Goal: Information Seeking & Learning: Learn about a topic

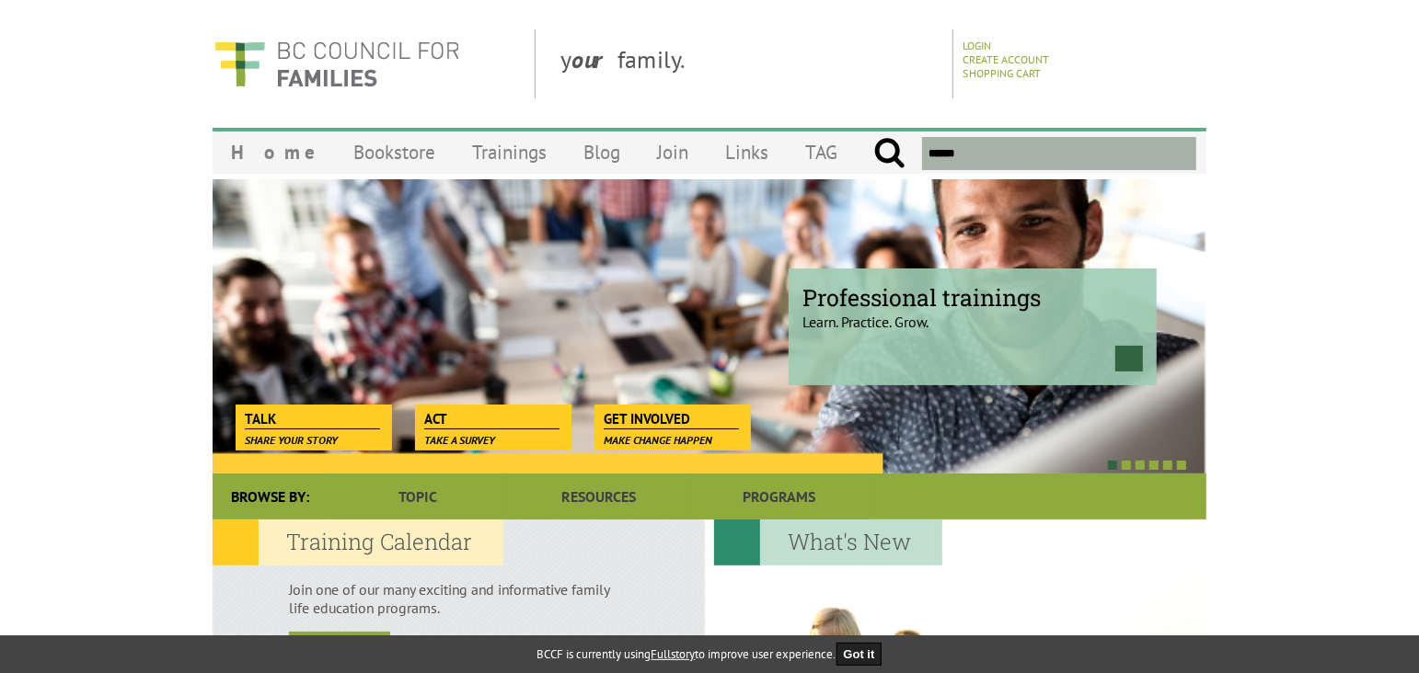
click at [897, 331] on div "Professional trainings Learn. Practice. Grow." at bounding box center [972, 327] width 368 height 117
click at [880, 313] on p "Learn. Practice. Grow." at bounding box center [972, 314] width 340 height 34
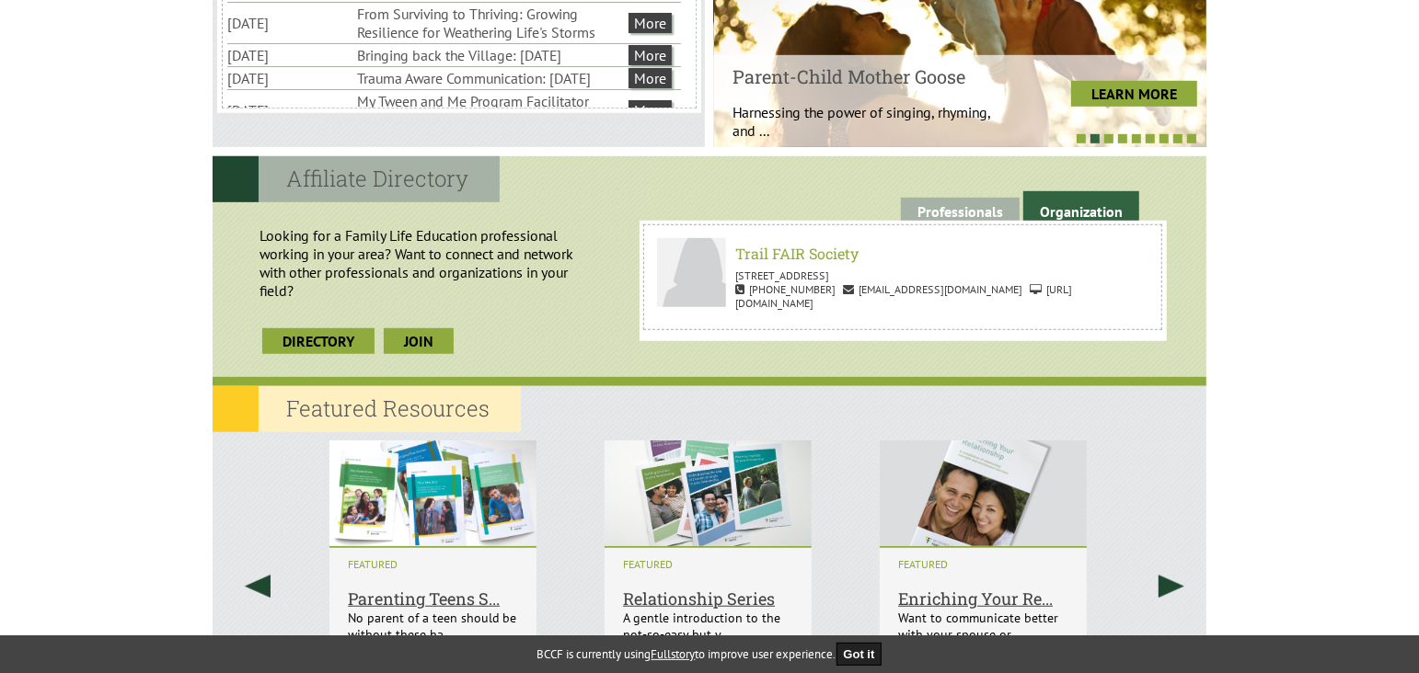
scroll to position [1012, 0]
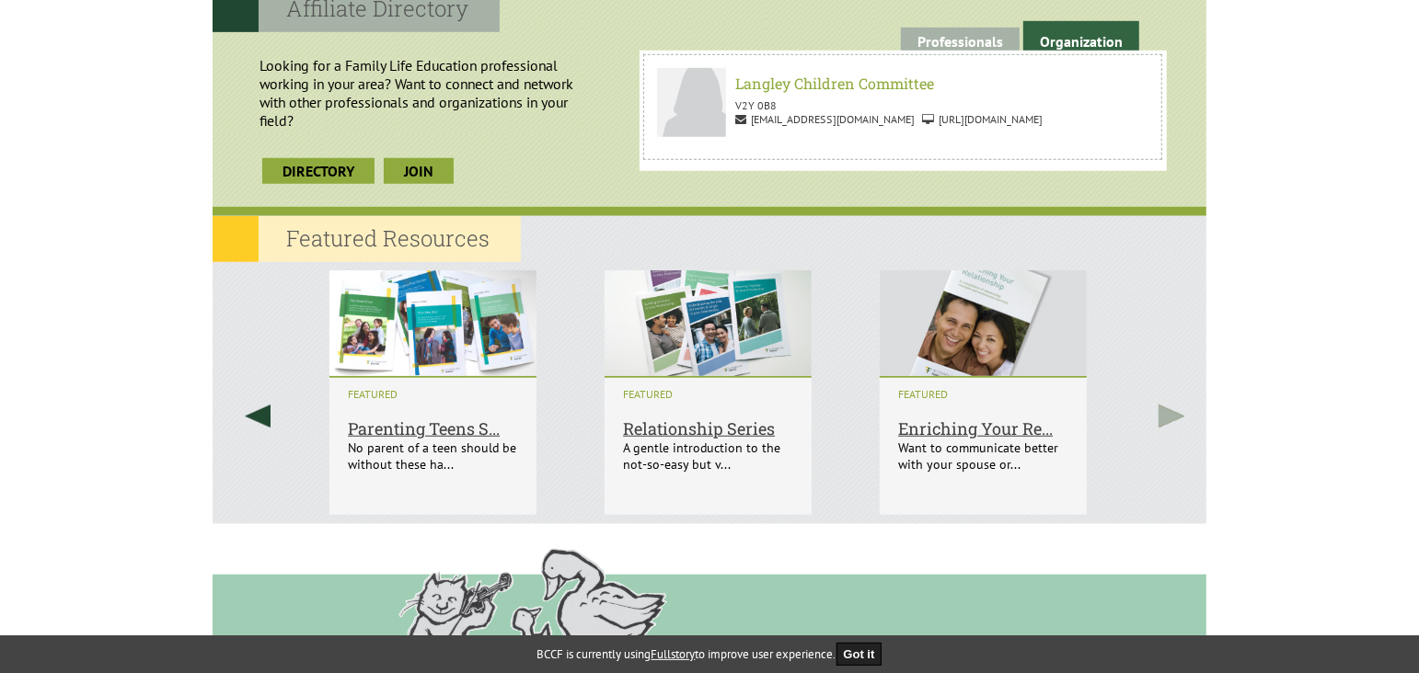
click at [1168, 419] on link at bounding box center [1171, 416] width 70 height 308
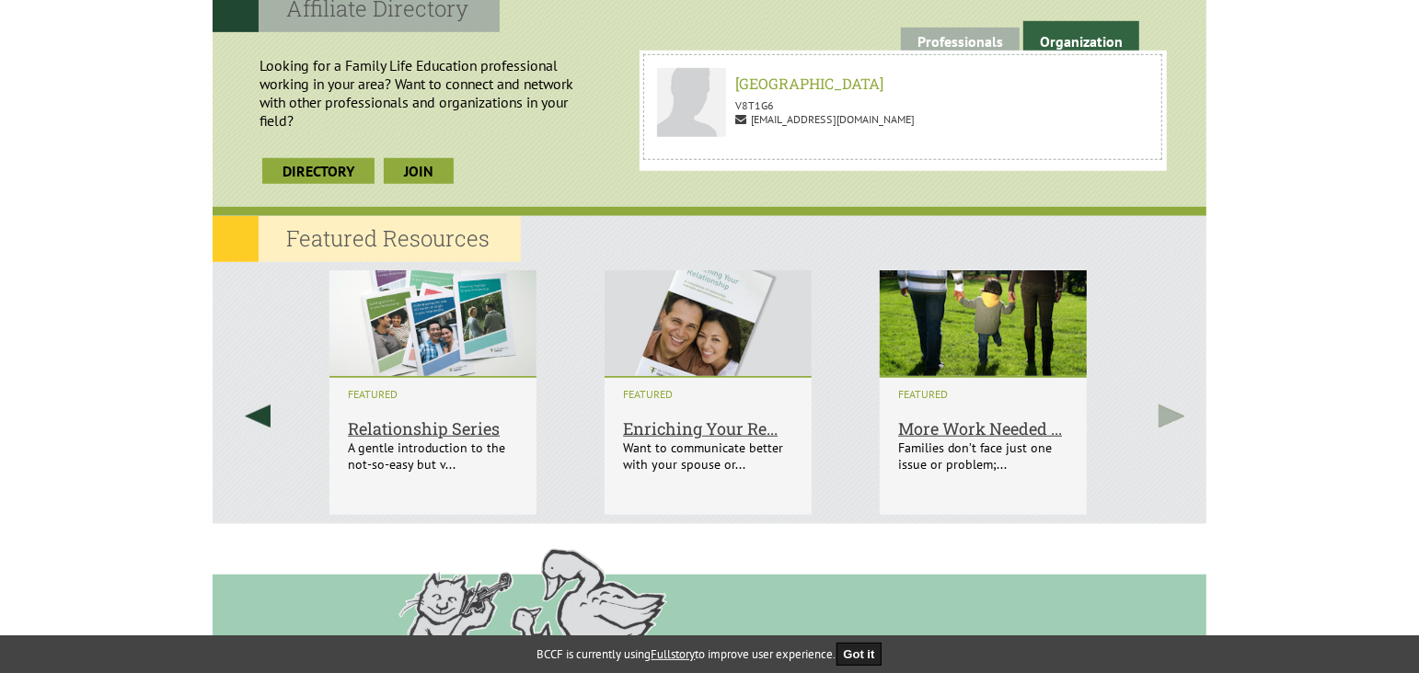
click at [1168, 419] on link at bounding box center [1171, 416] width 70 height 308
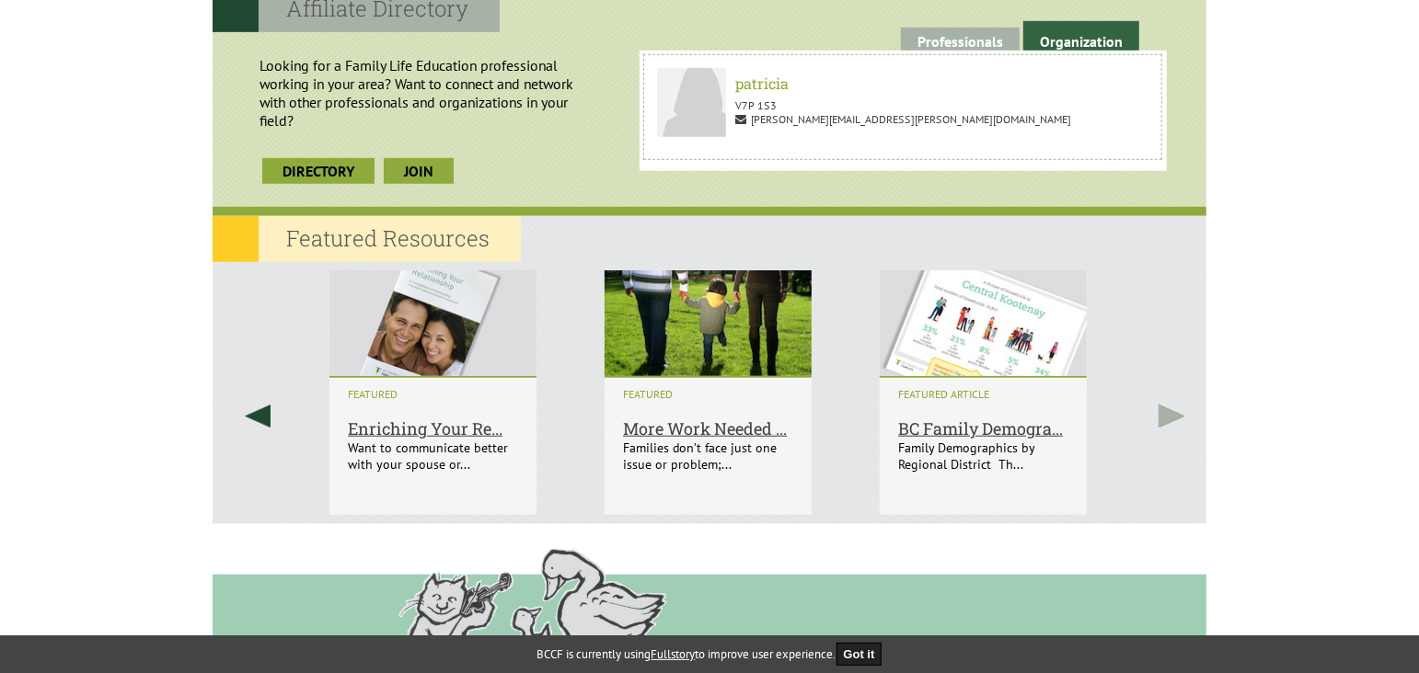
click at [1168, 419] on link at bounding box center [1171, 416] width 70 height 308
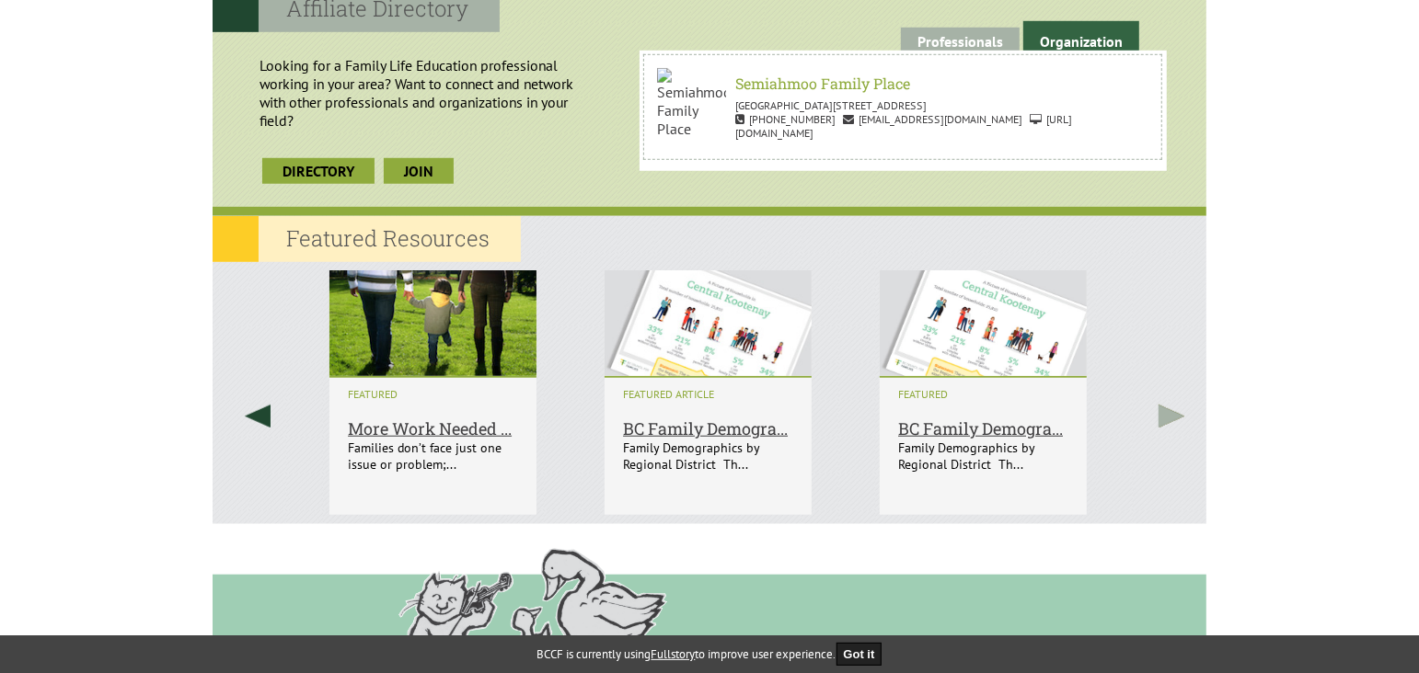
click at [1168, 419] on link at bounding box center [1171, 416] width 70 height 308
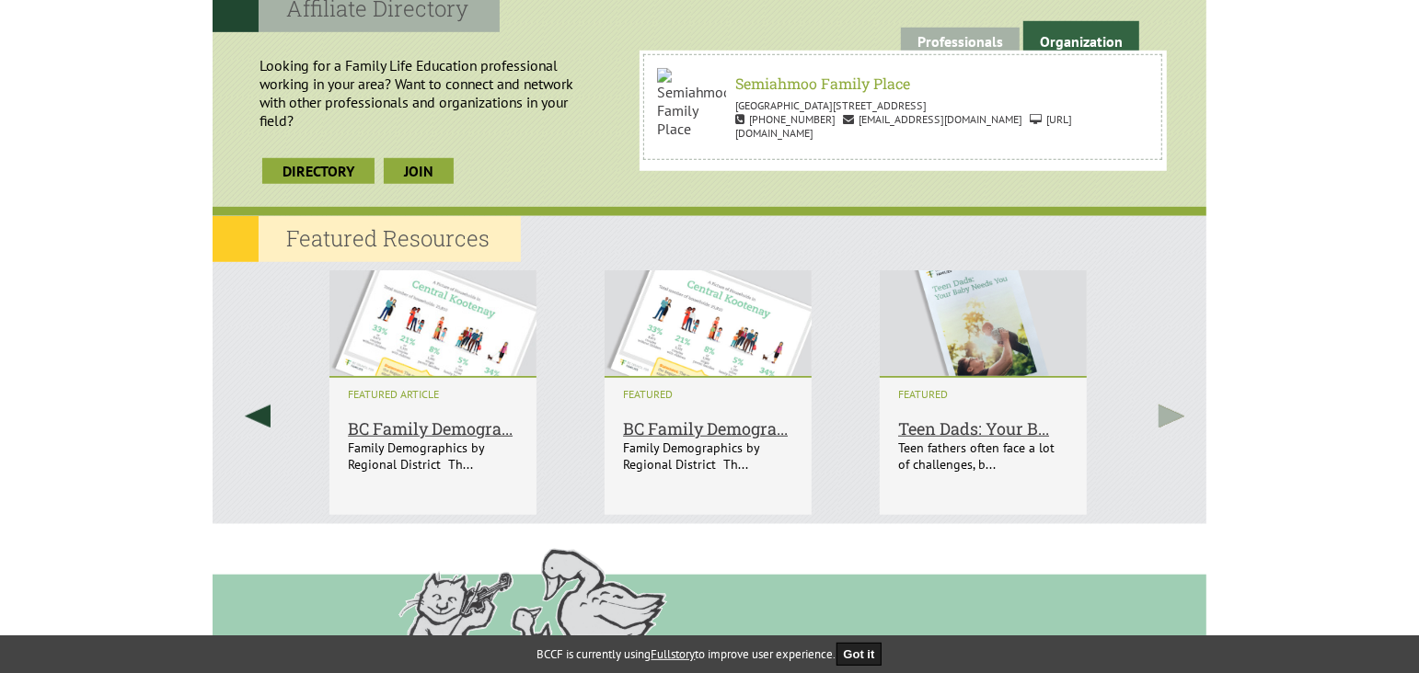
click at [1168, 419] on link at bounding box center [1171, 416] width 70 height 308
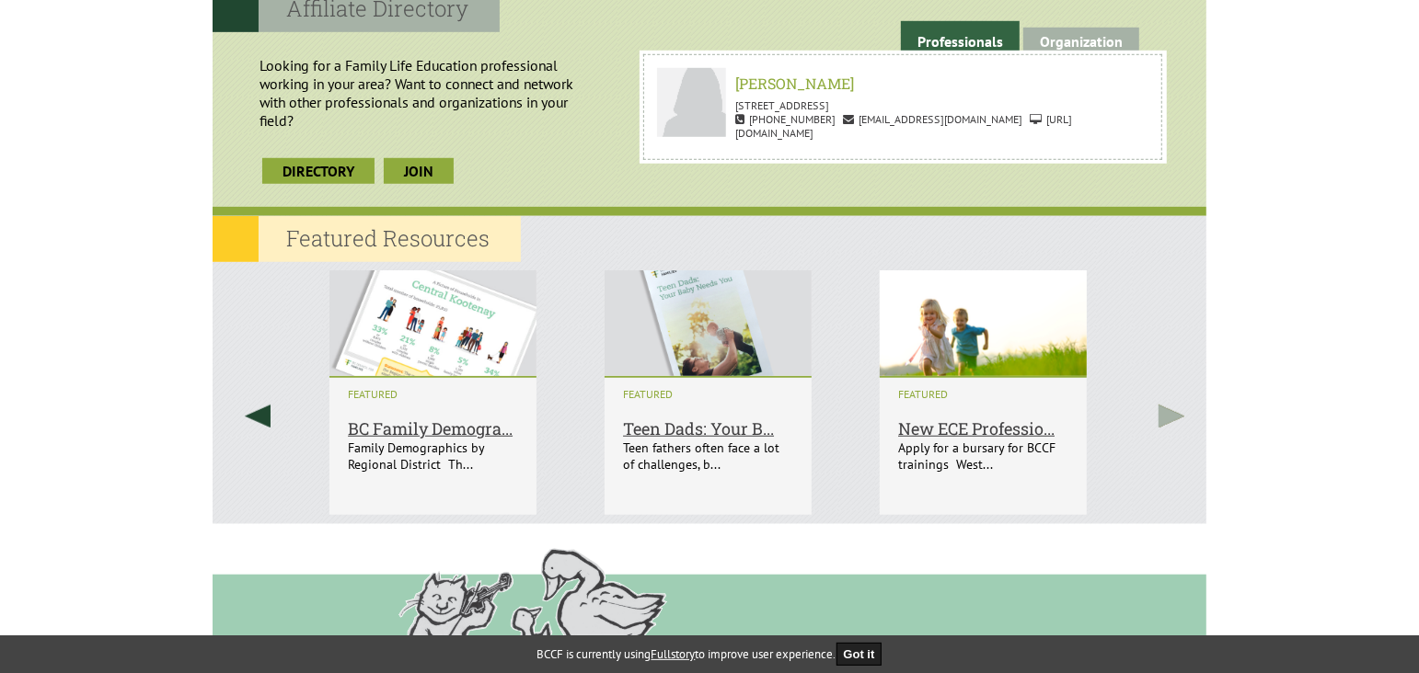
click at [1168, 419] on link at bounding box center [1171, 416] width 70 height 308
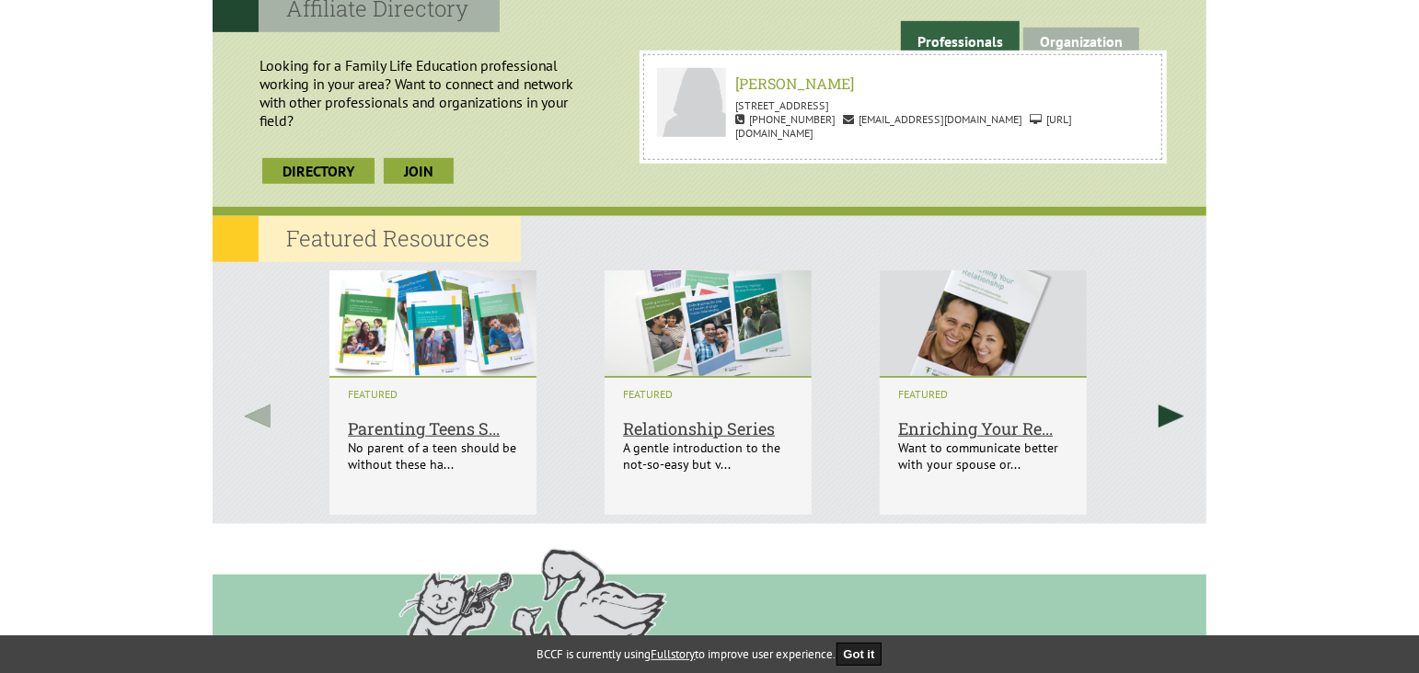
click at [278, 415] on link at bounding box center [258, 416] width 70 height 308
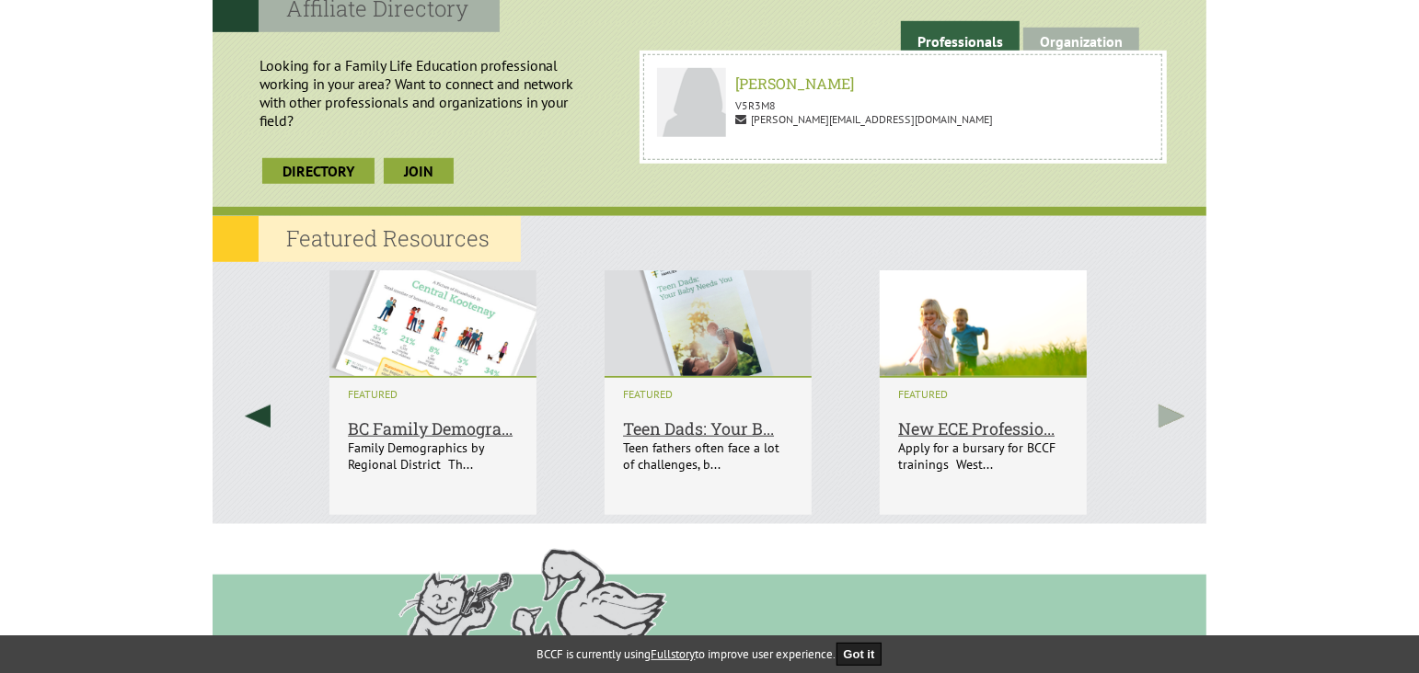
click at [1173, 420] on link at bounding box center [1171, 416] width 70 height 308
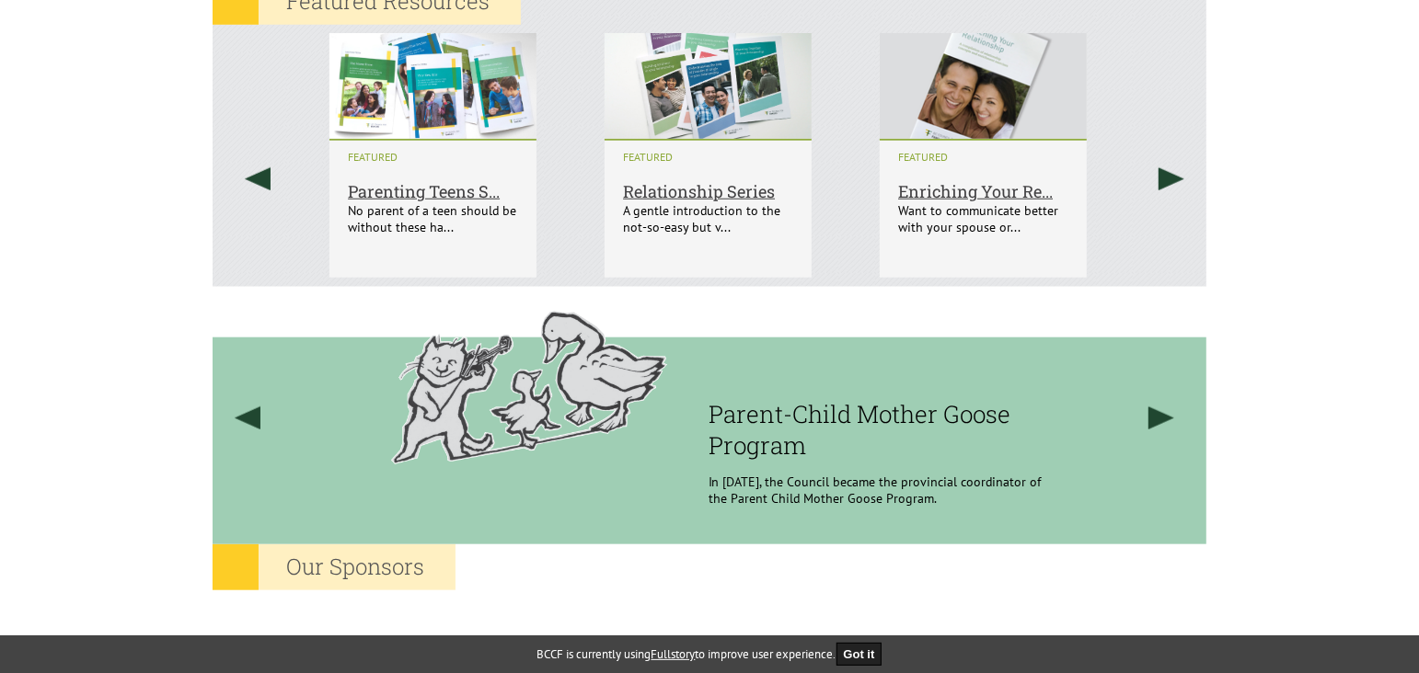
scroll to position [1200, 0]
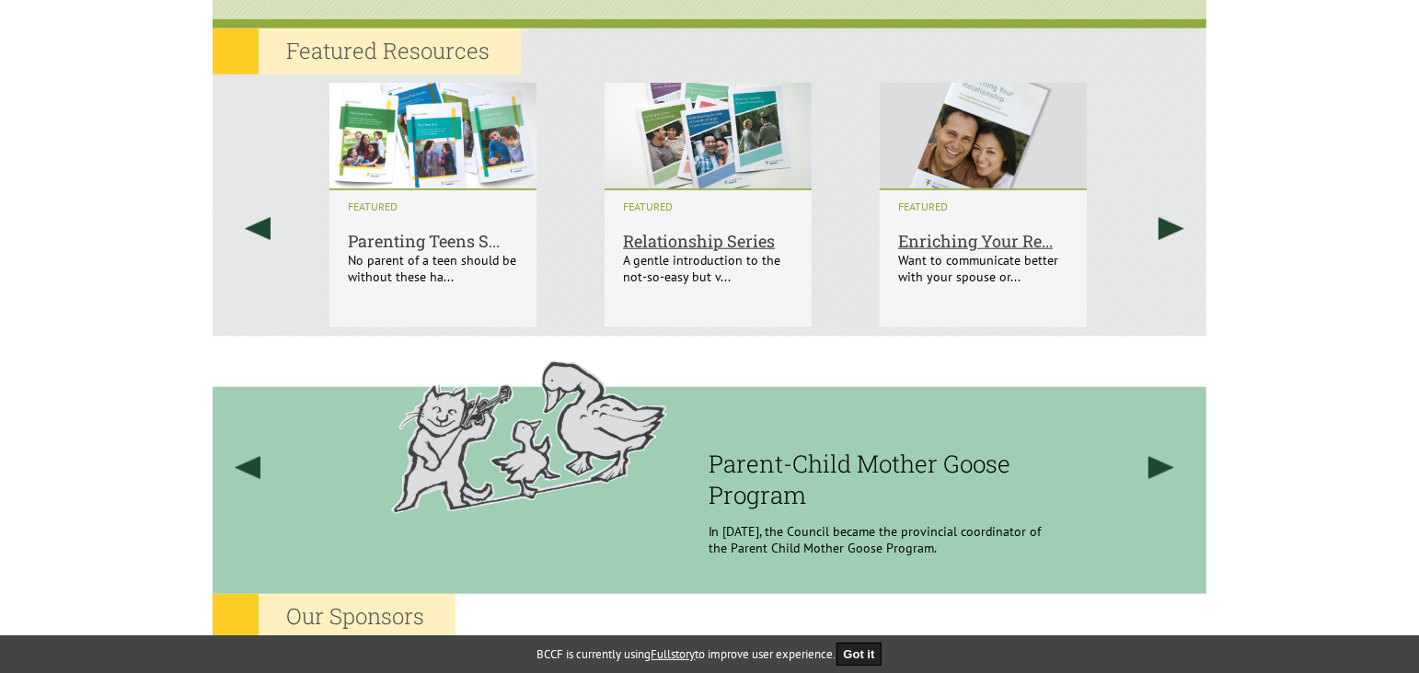
click at [452, 244] on h6 "Parenting Teens S..." at bounding box center [433, 221] width 170 height 62
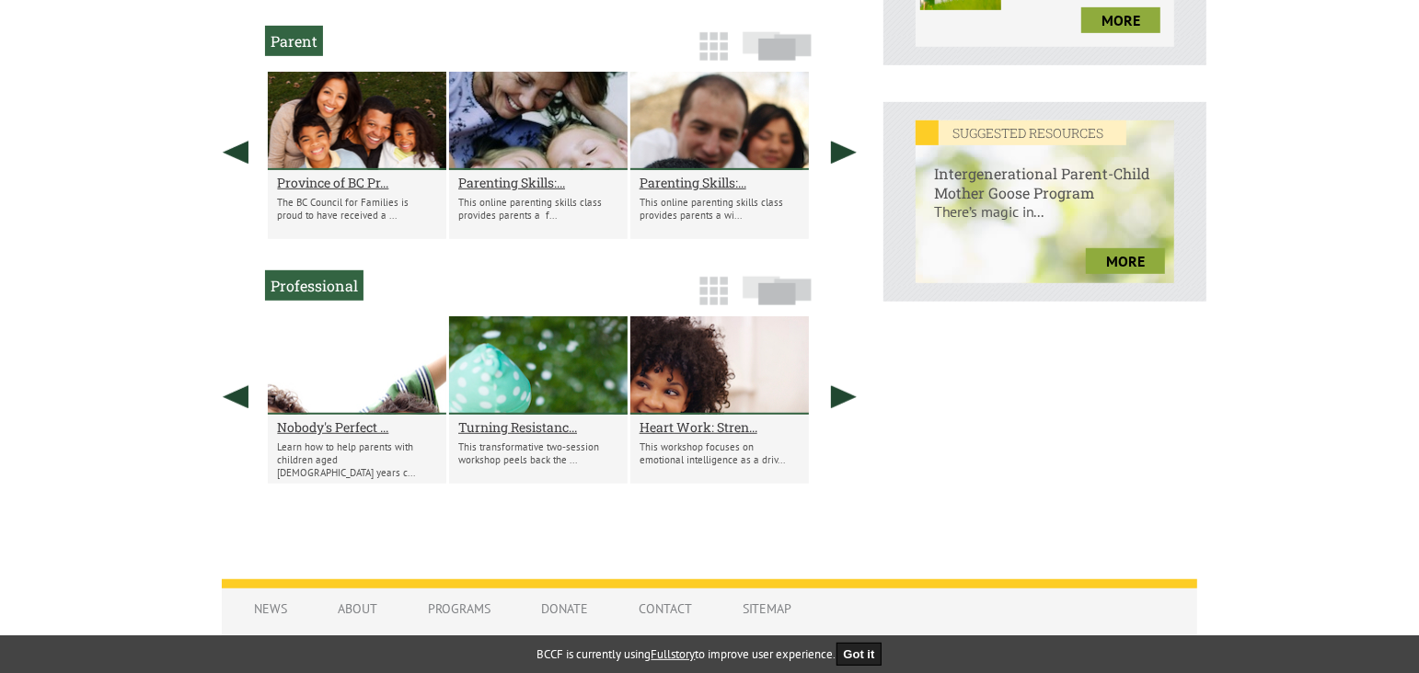
scroll to position [661, 0]
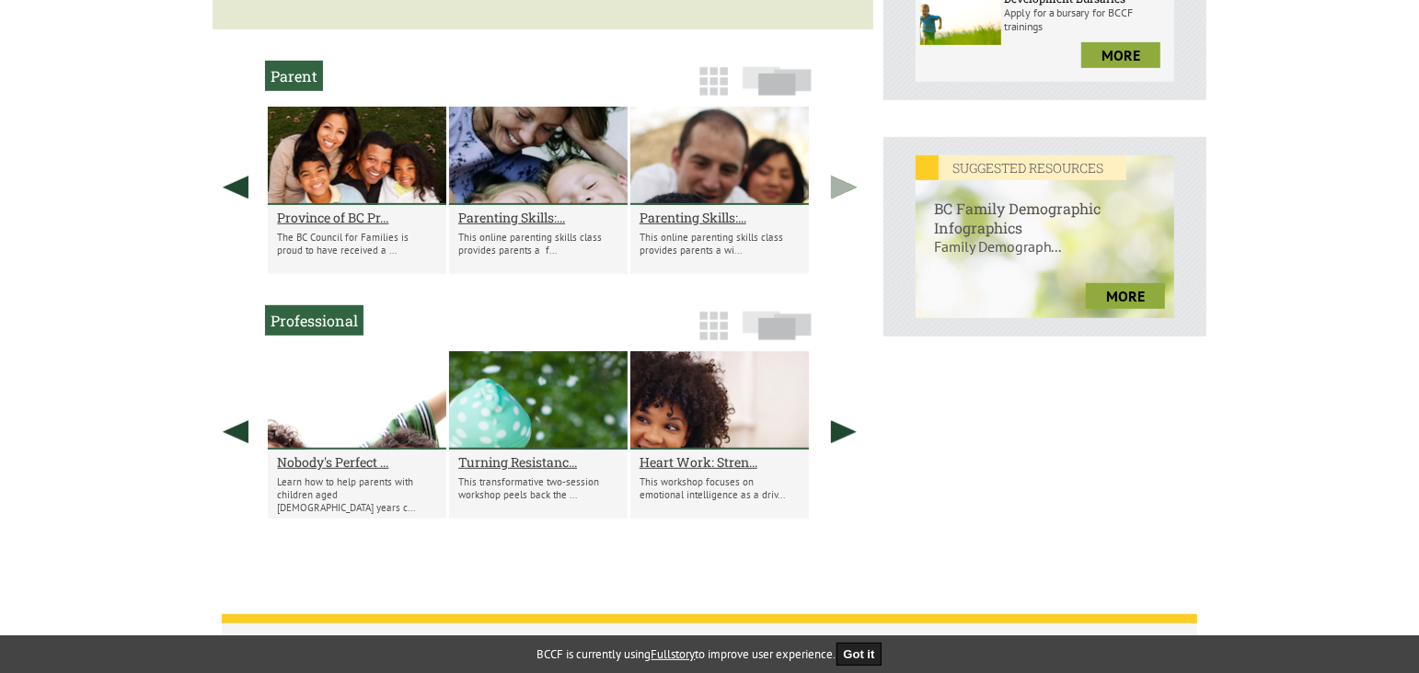
click at [844, 184] on link at bounding box center [844, 187] width 46 height 161
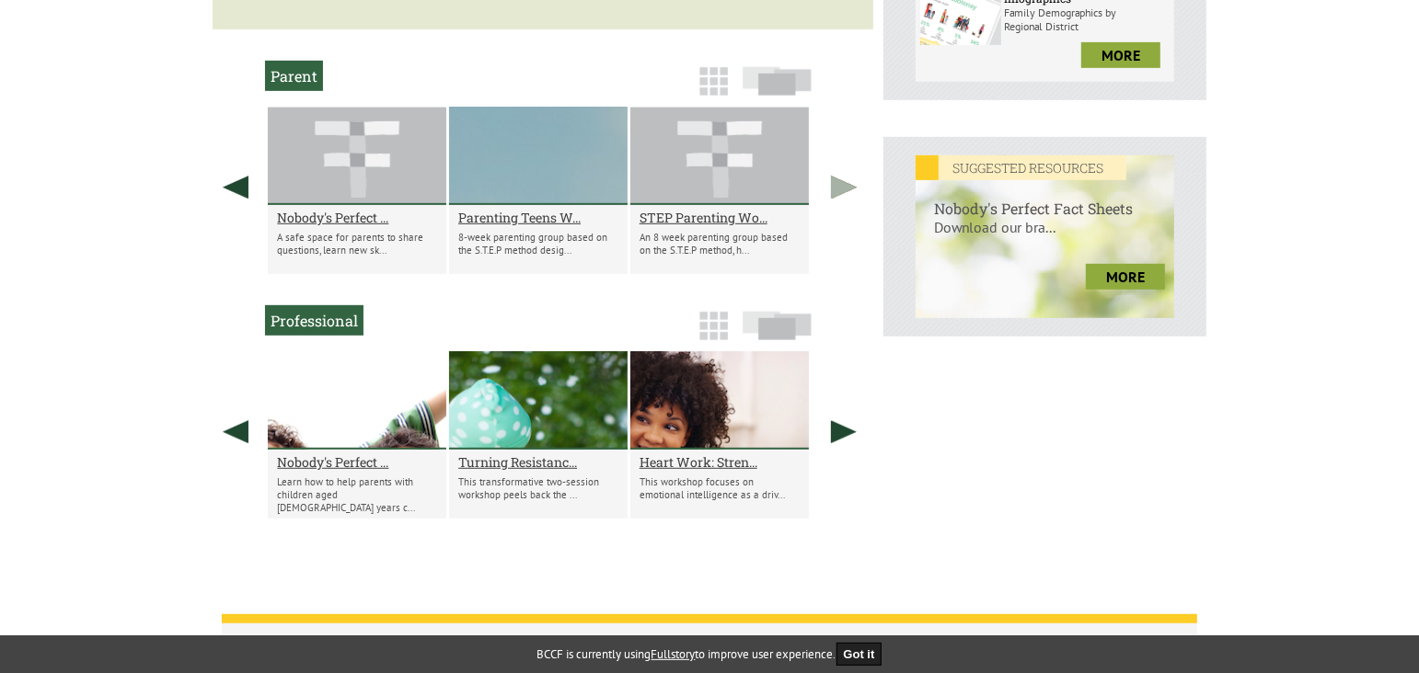
click at [844, 185] on link at bounding box center [844, 187] width 46 height 161
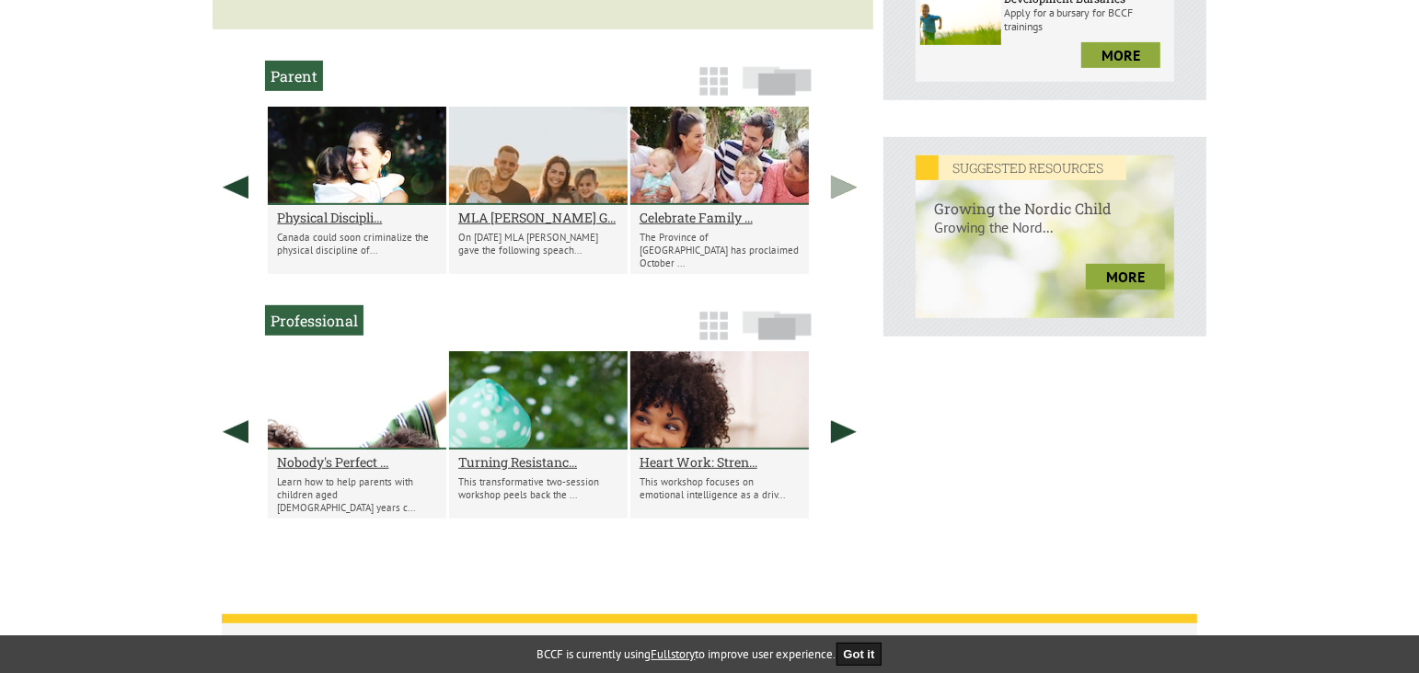
click at [844, 185] on link at bounding box center [844, 187] width 46 height 161
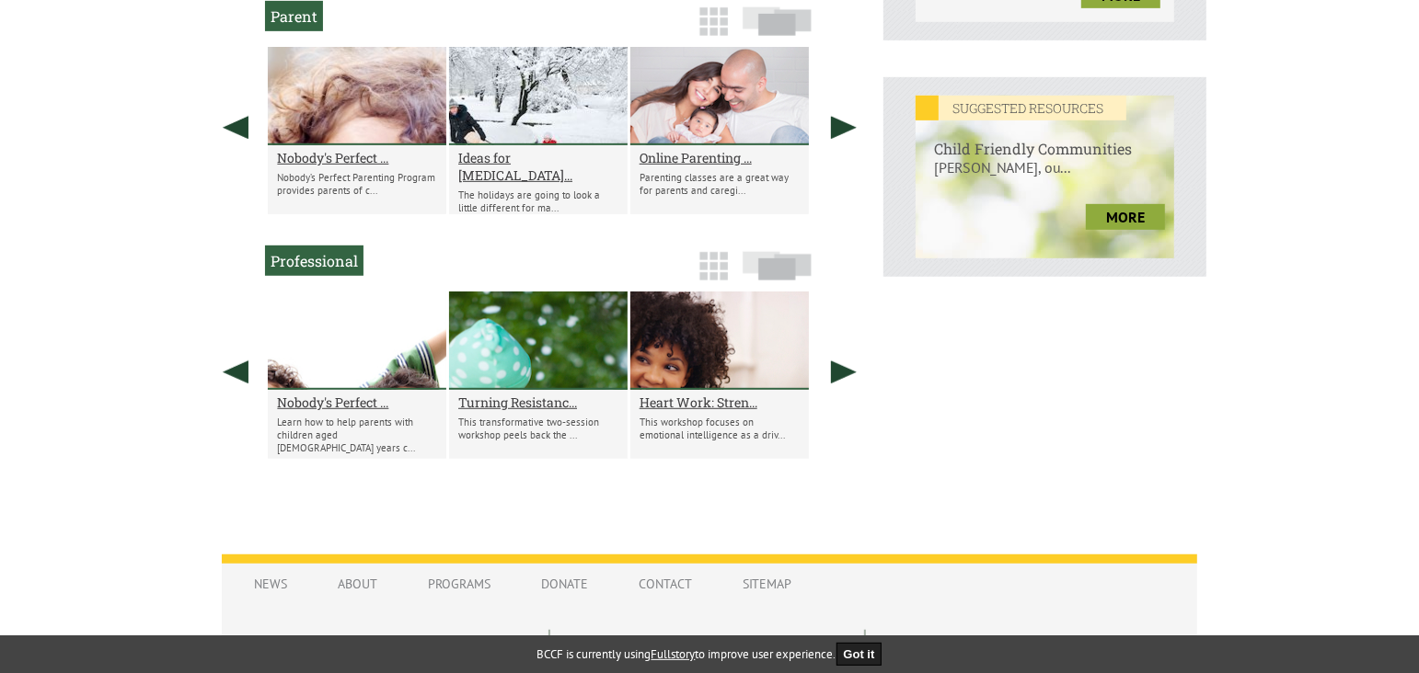
scroll to position [753, 0]
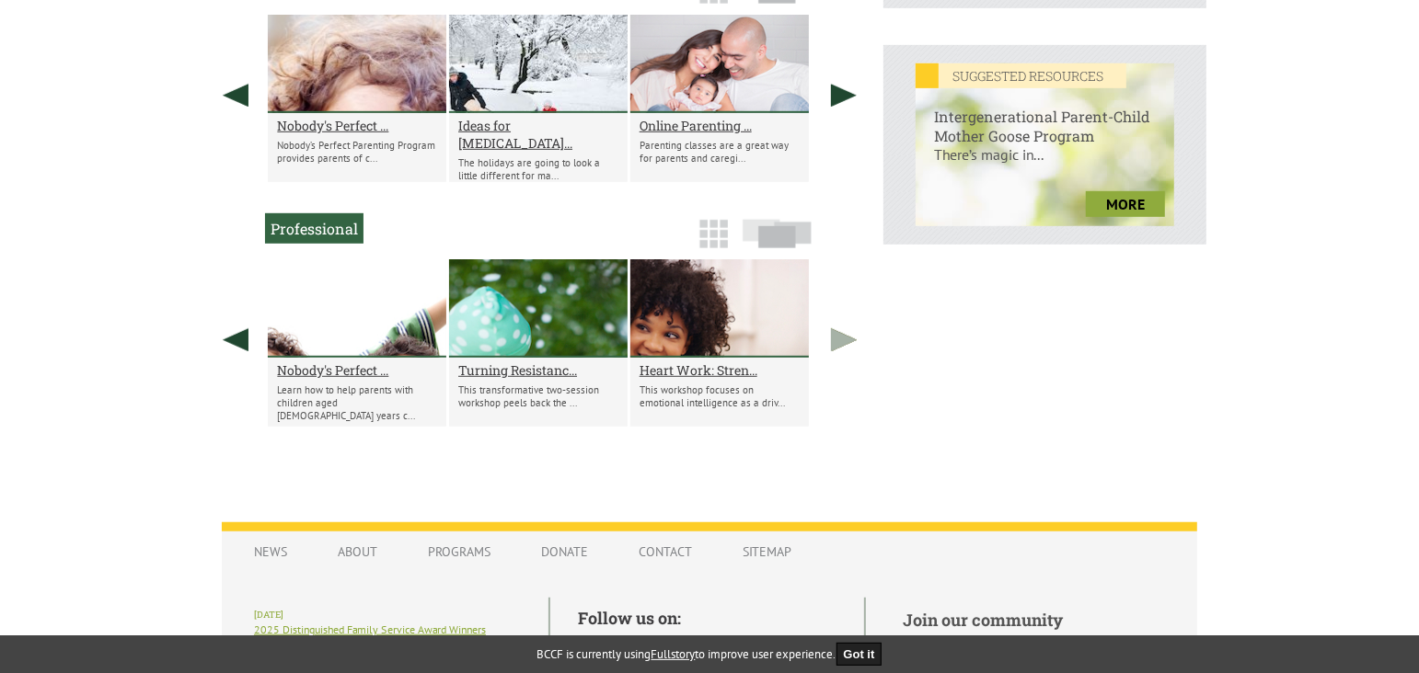
click at [840, 336] on link at bounding box center [844, 339] width 46 height 161
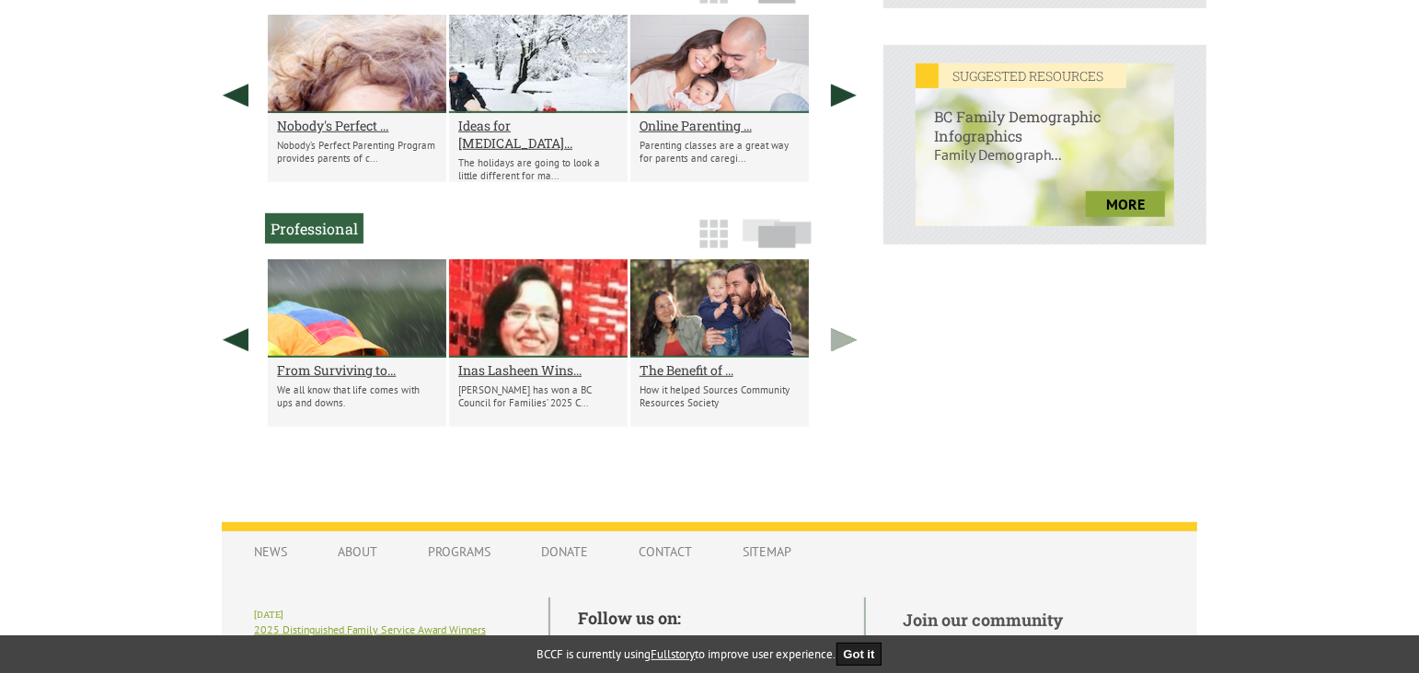
click at [840, 336] on link at bounding box center [844, 339] width 46 height 161
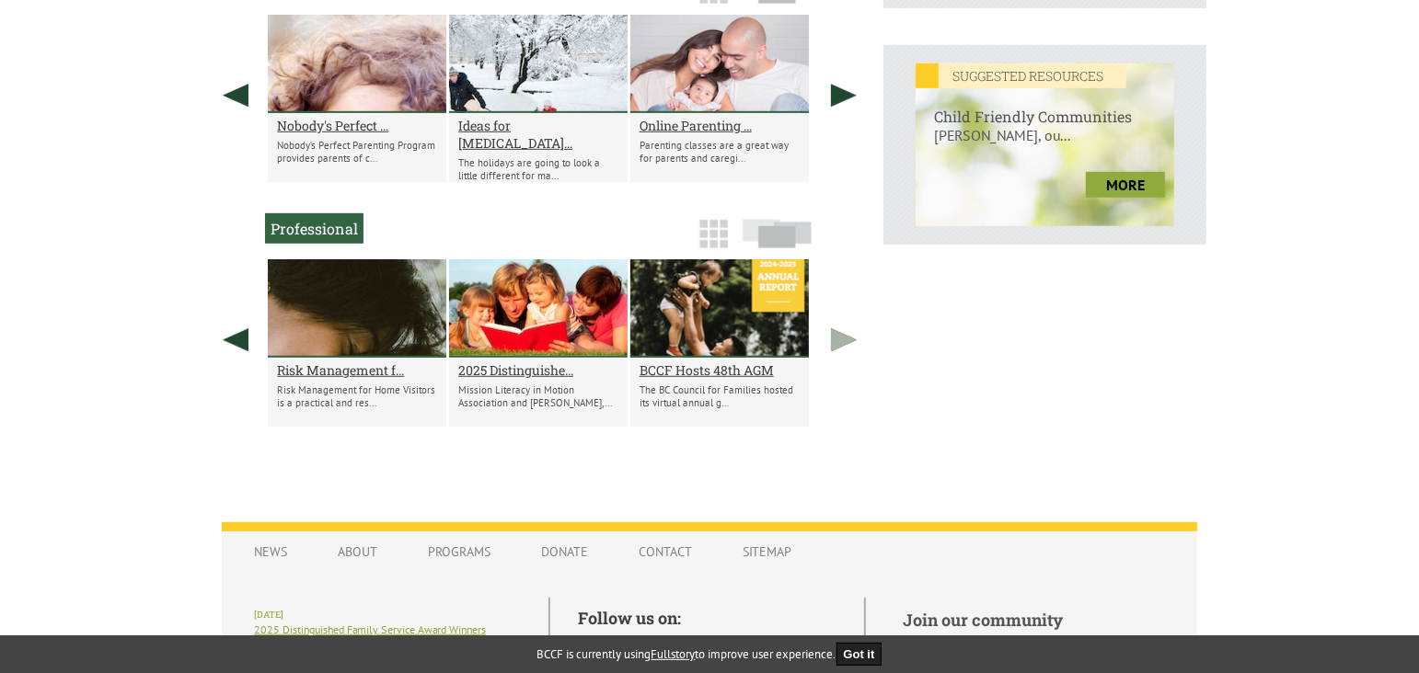
click at [840, 336] on link at bounding box center [844, 339] width 46 height 161
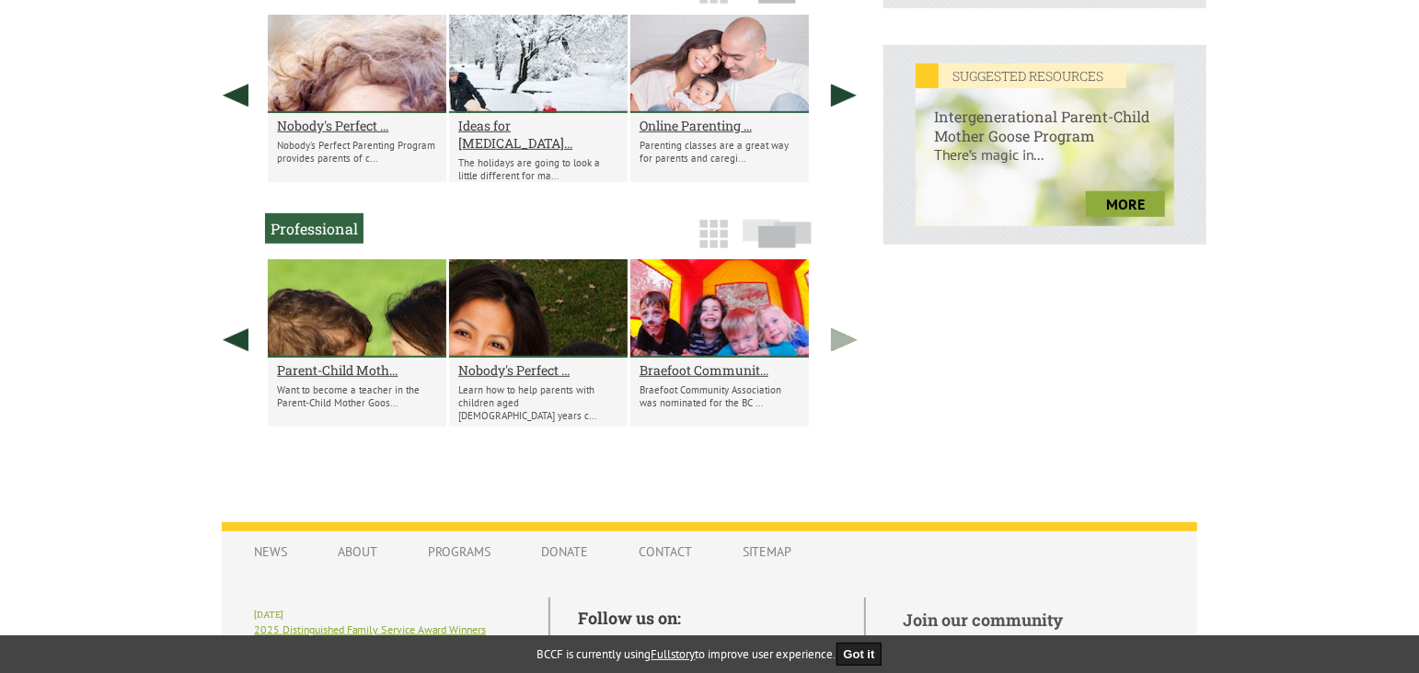
click at [840, 336] on link at bounding box center [844, 339] width 46 height 161
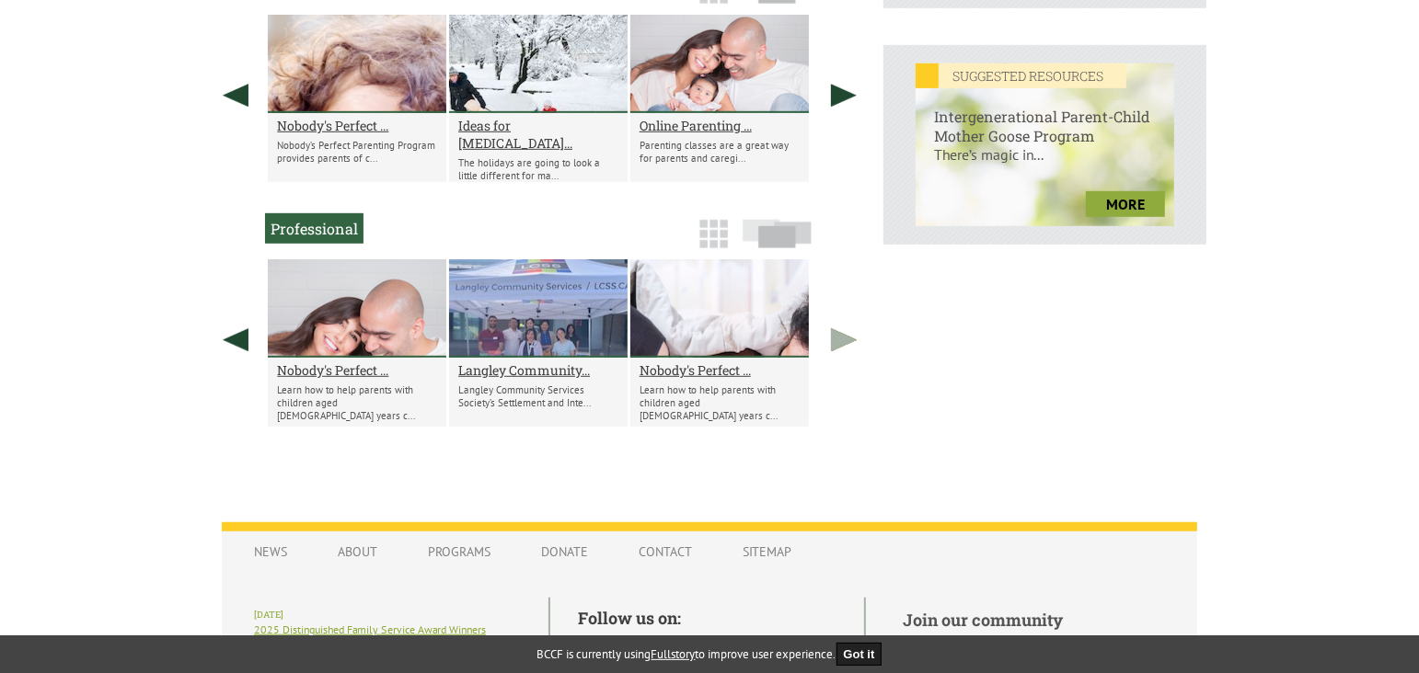
click at [840, 336] on link at bounding box center [844, 339] width 46 height 161
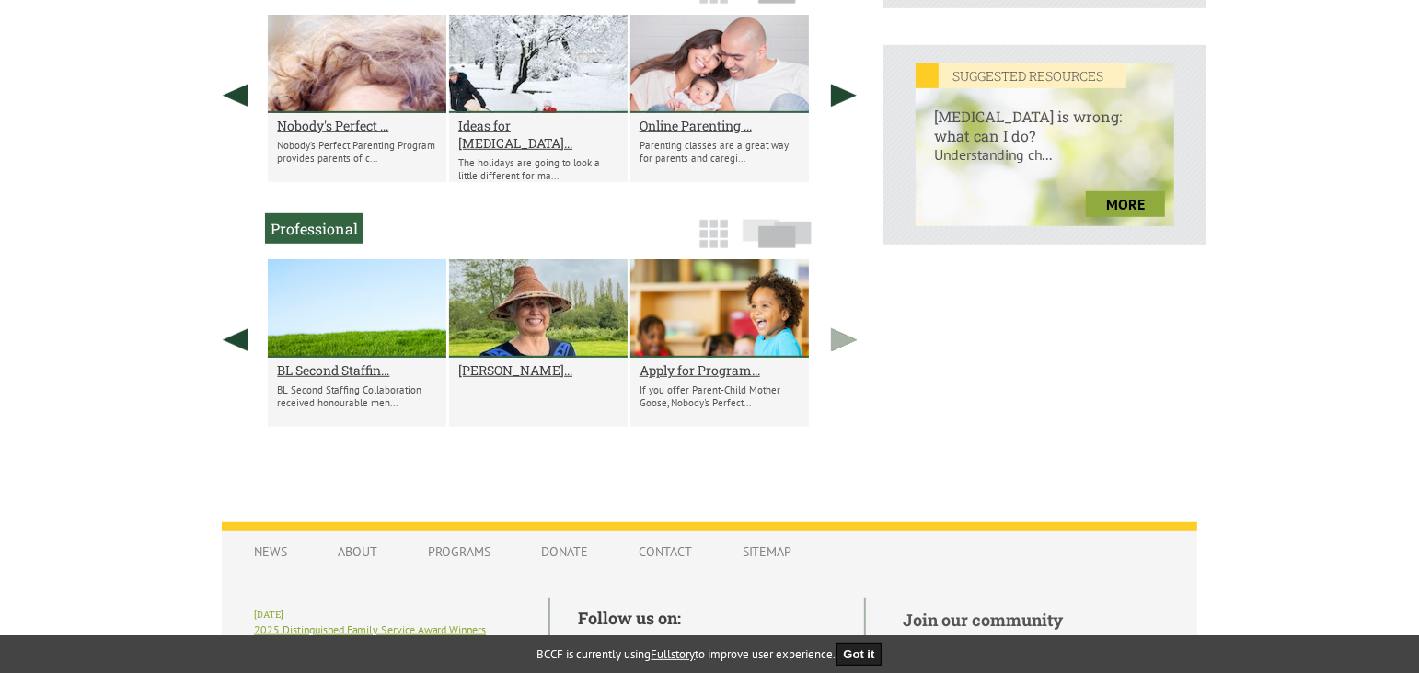
click at [840, 336] on link at bounding box center [844, 339] width 46 height 161
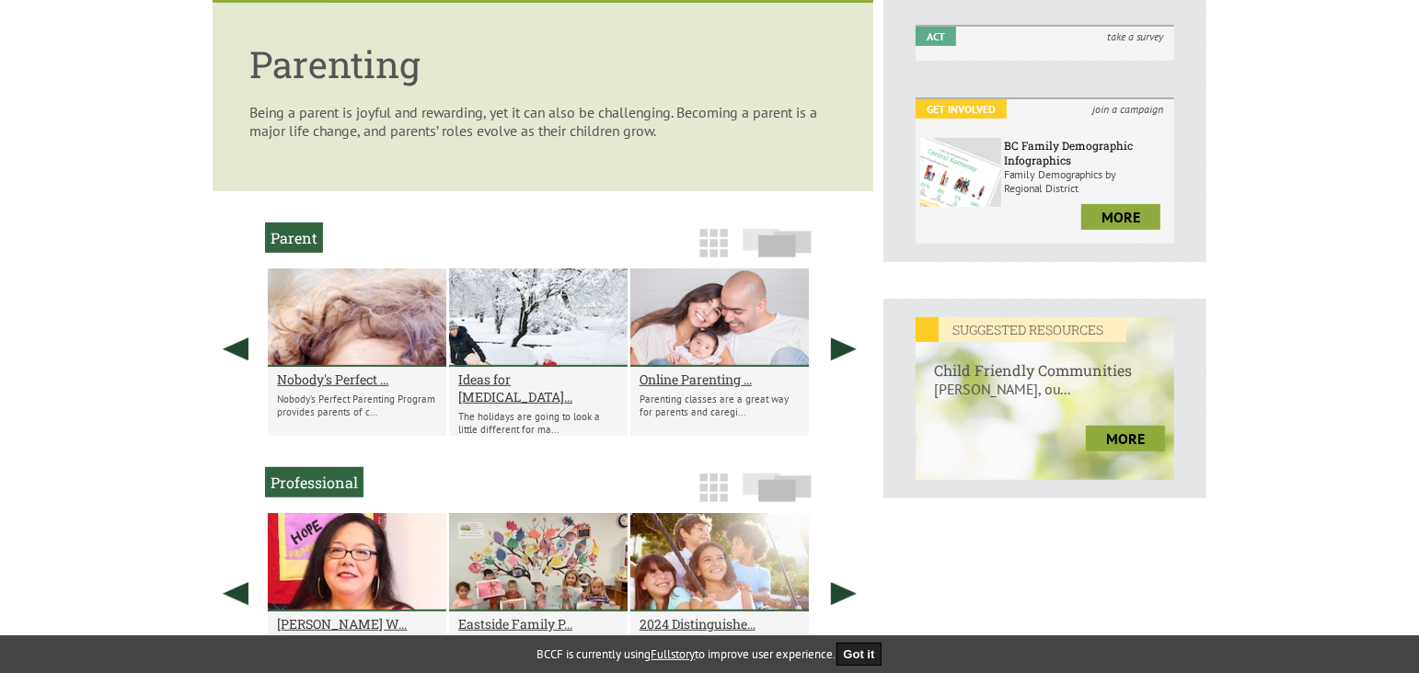
scroll to position [477, 0]
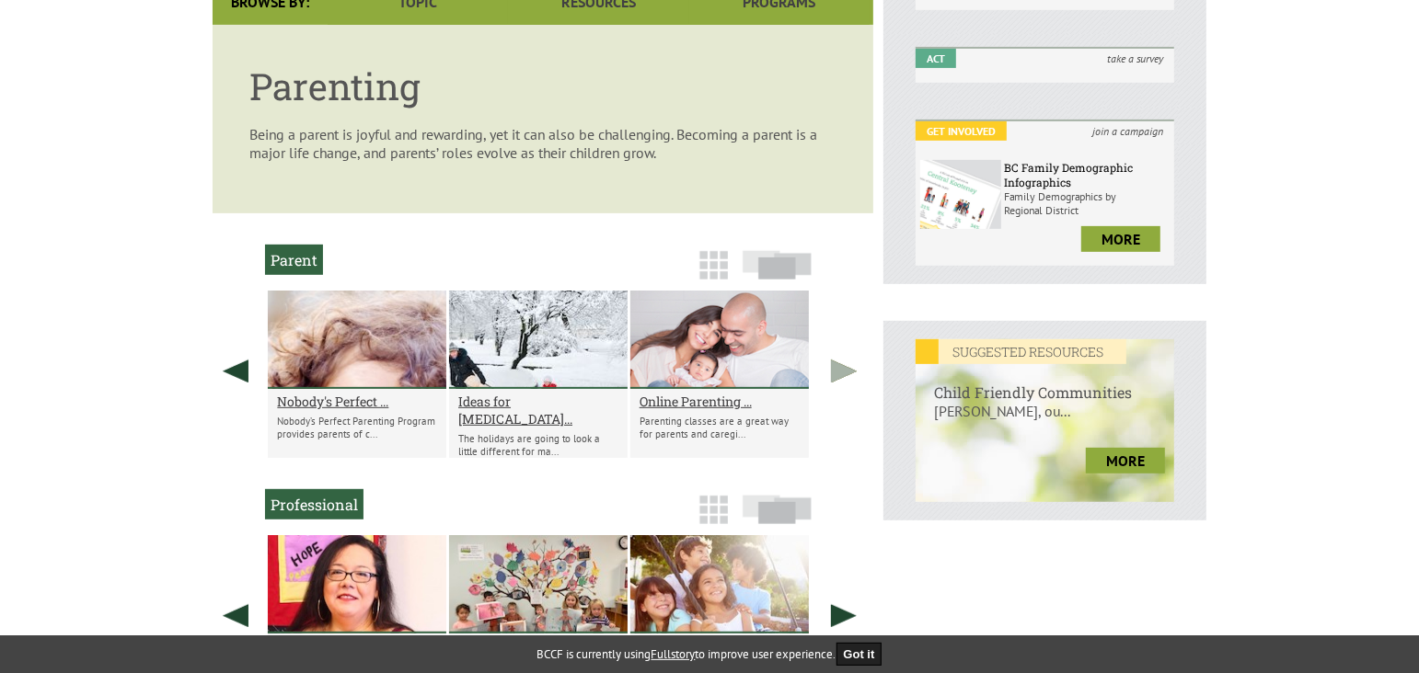
click at [846, 371] on link at bounding box center [844, 371] width 46 height 161
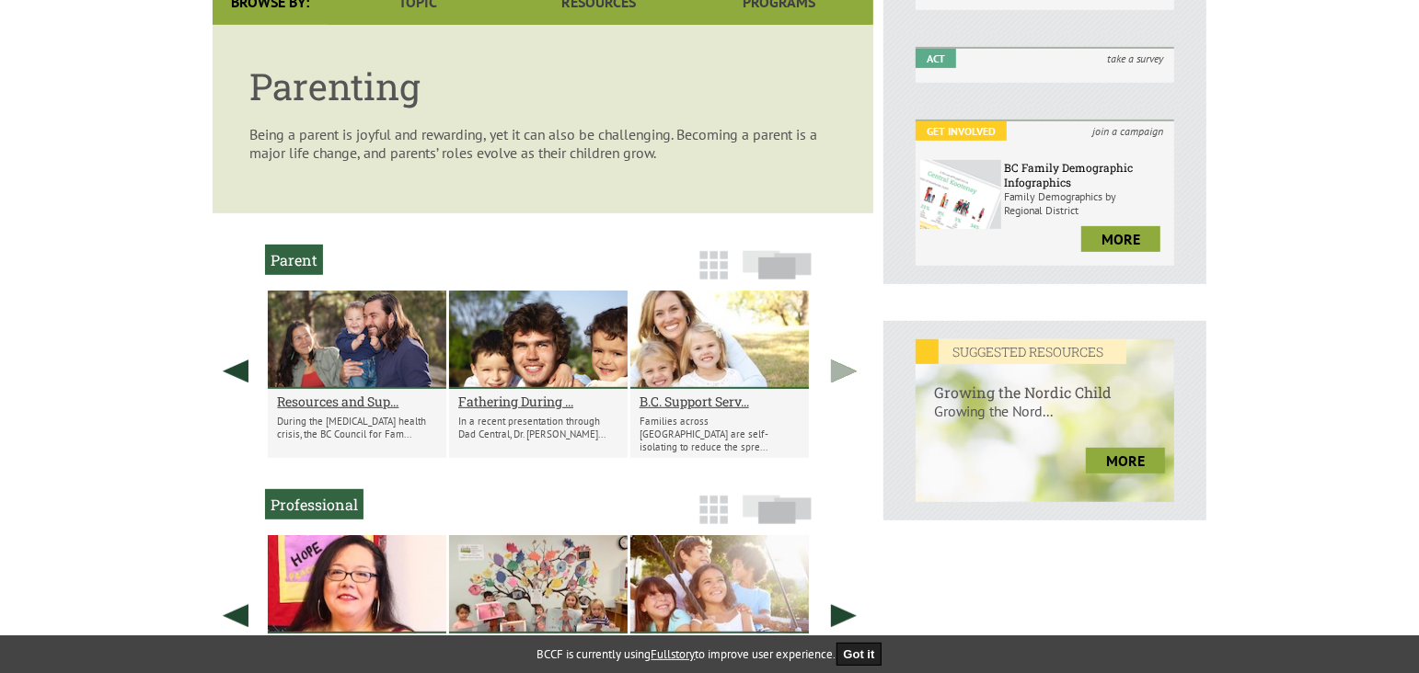
click at [836, 372] on link at bounding box center [844, 371] width 46 height 161
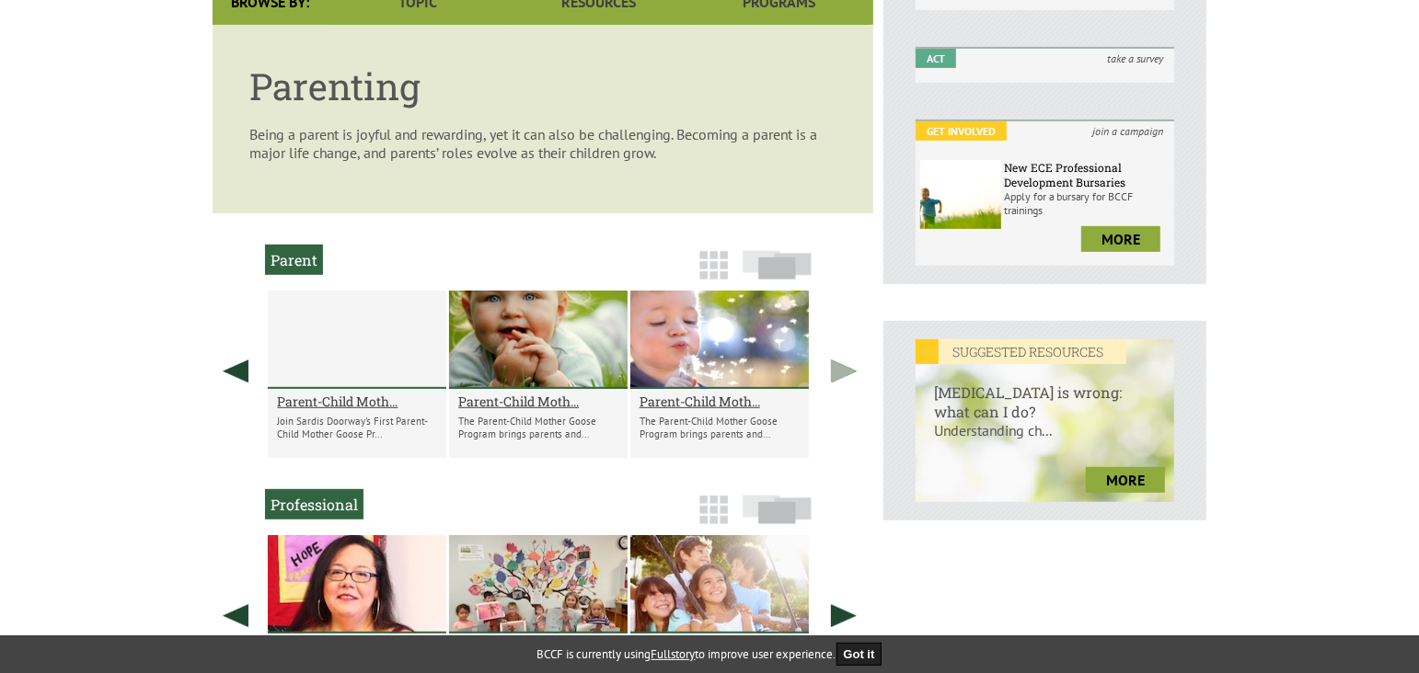
click at [836, 372] on link at bounding box center [844, 371] width 46 height 161
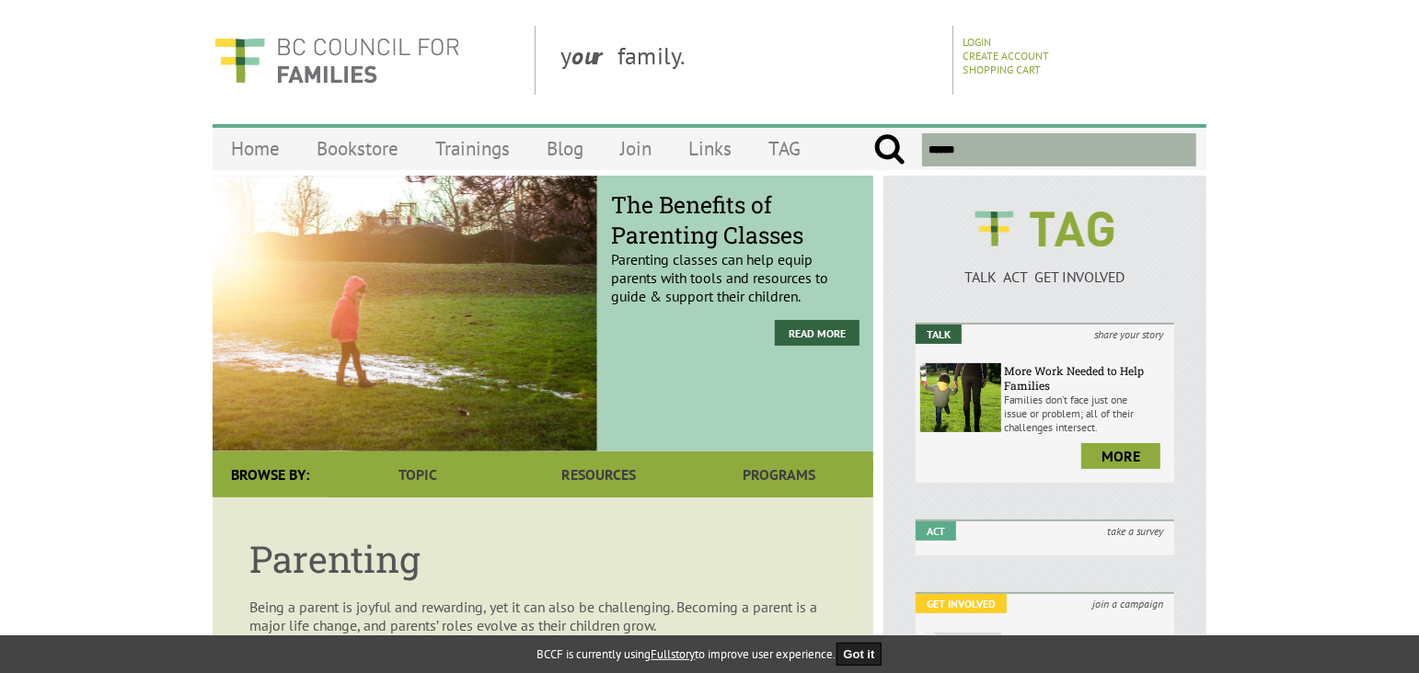
scroll to position [0, 0]
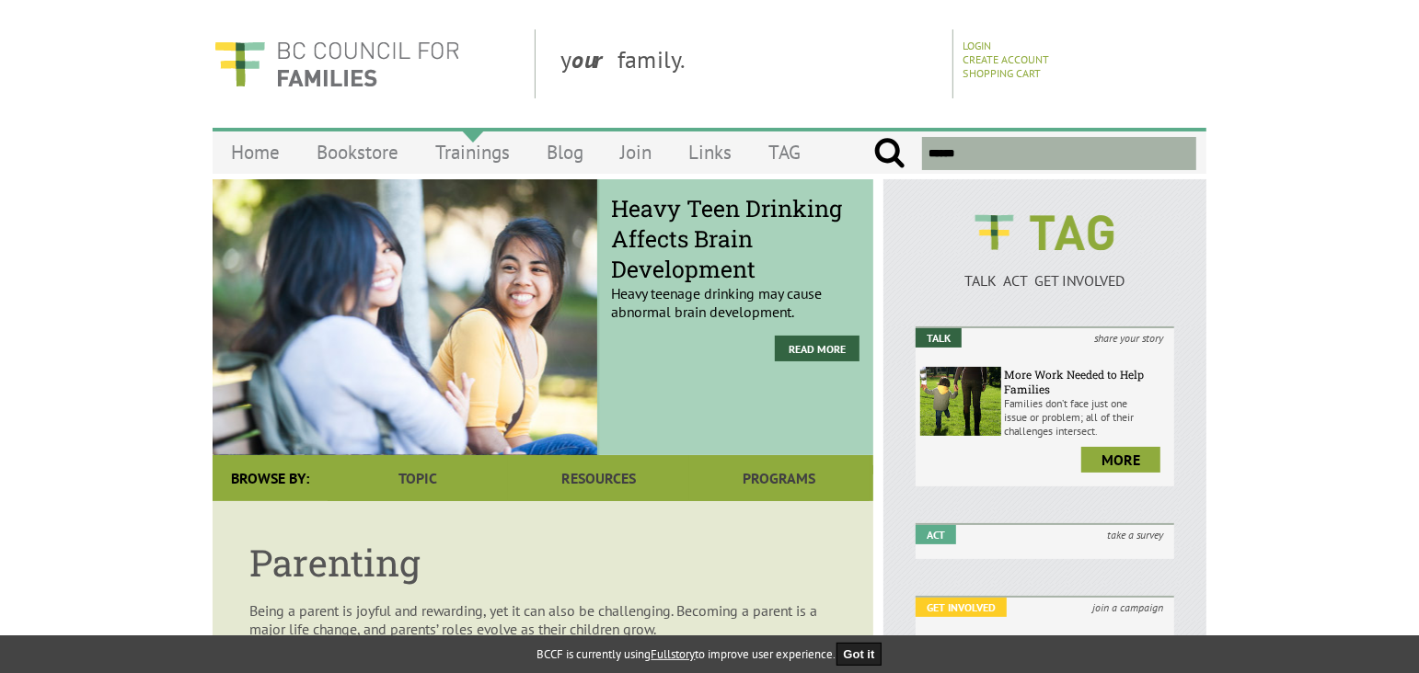
click at [468, 148] on link "Trainings" at bounding box center [472, 152] width 111 height 43
